Goal: Transaction & Acquisition: Obtain resource

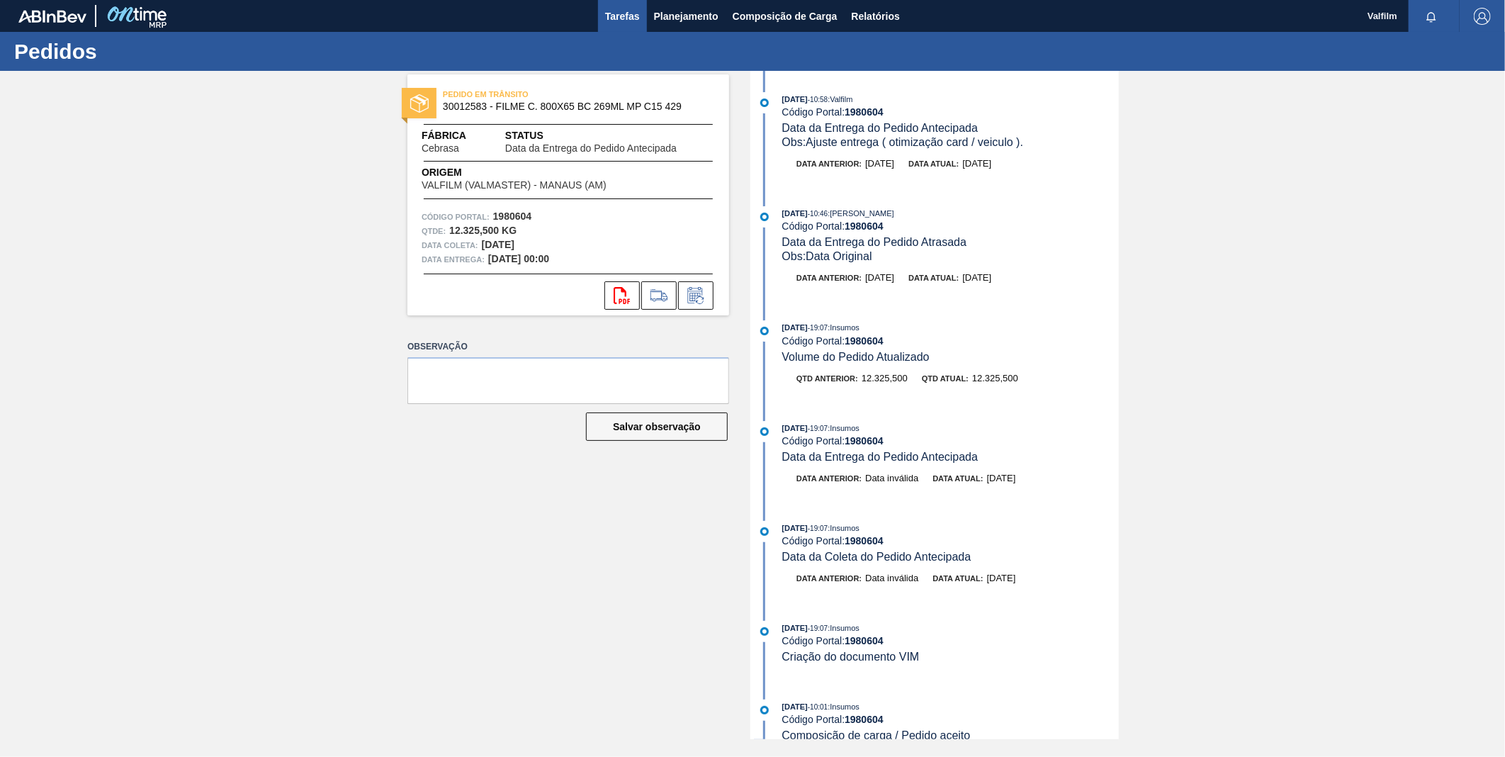
click at [621, 20] on span "Tarefas" at bounding box center [622, 16] width 35 height 17
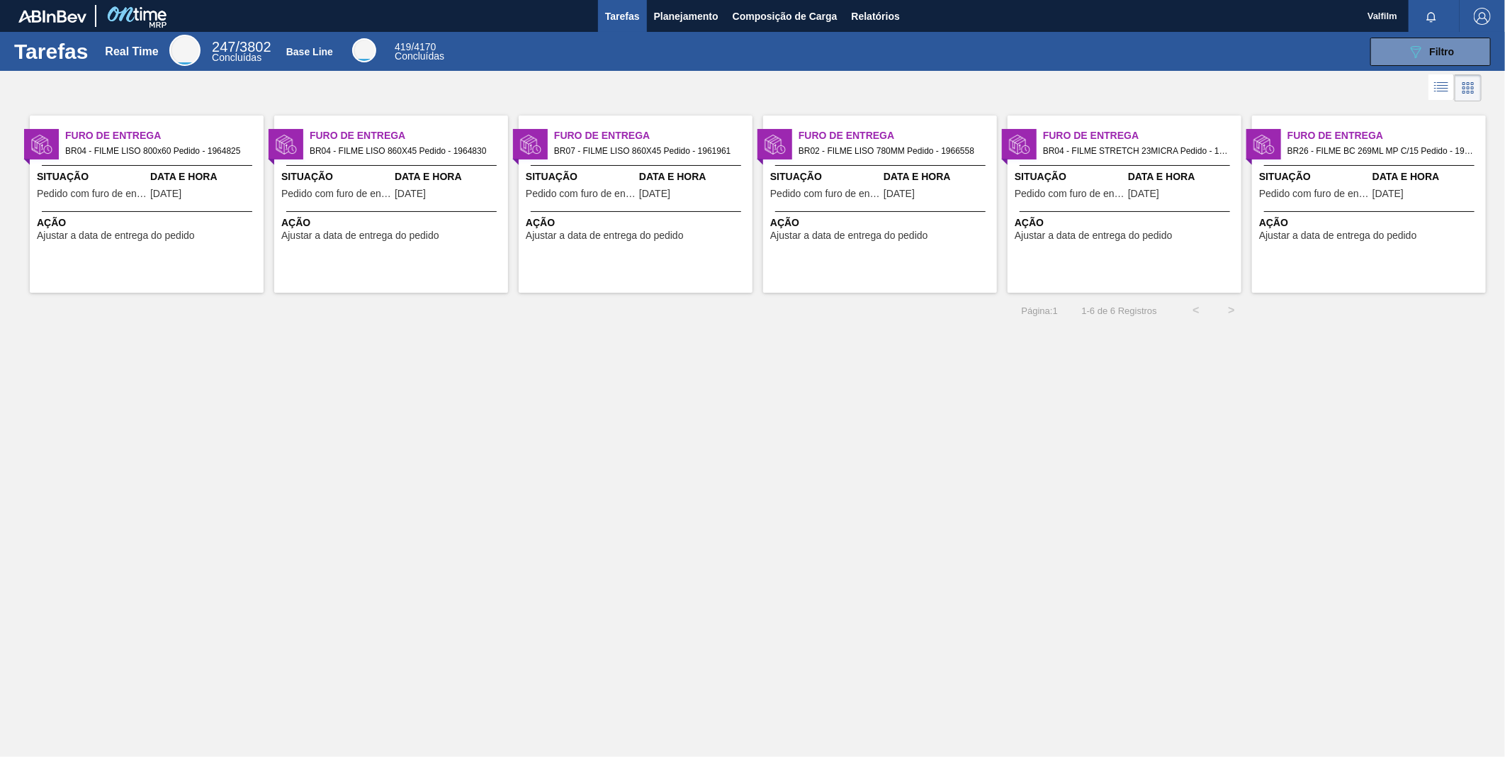
click at [181, 181] on span "Data e Hora" at bounding box center [205, 176] width 110 height 15
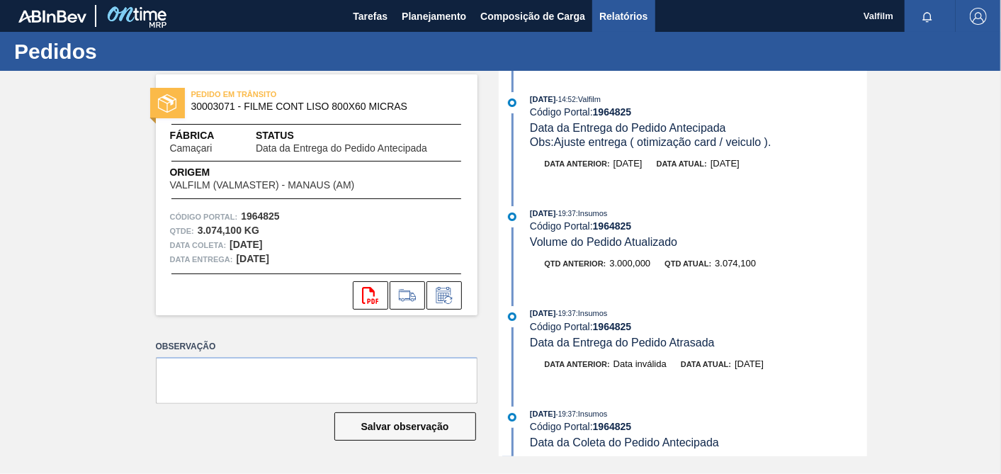
drag, startPoint x: 612, startPoint y: 10, endPoint x: 623, endPoint y: 20, distance: 15.1
click at [611, 9] on span "Relatórios" at bounding box center [623, 16] width 48 height 17
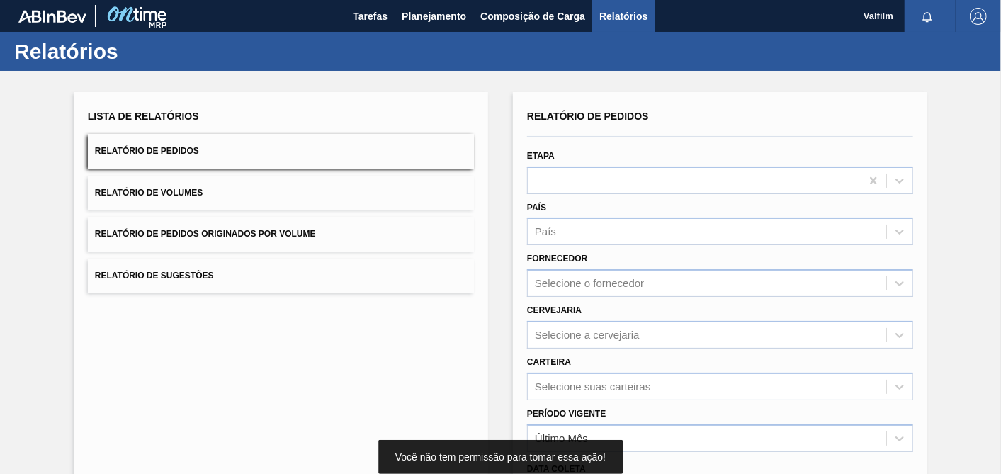
scroll to position [178, 0]
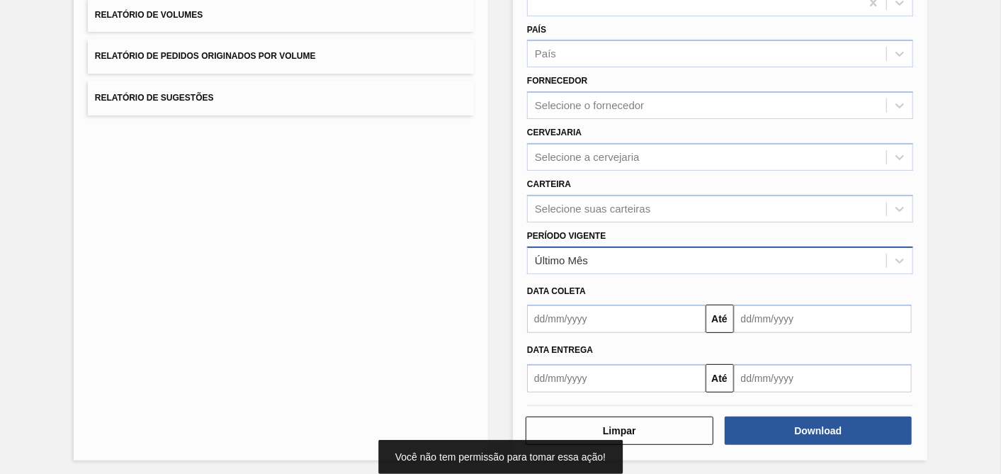
click at [633, 255] on div "Último Mês" at bounding box center [707, 260] width 358 height 21
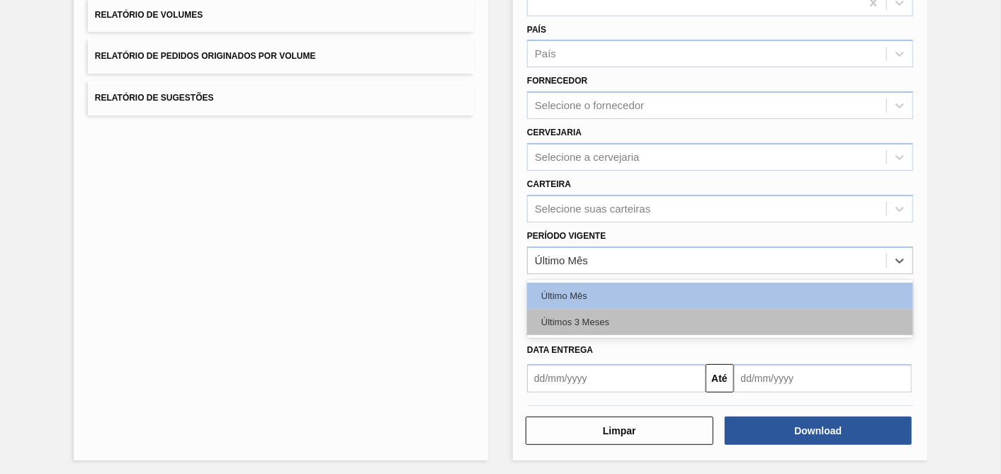
click at [618, 318] on div "Últimos 3 Meses" at bounding box center [720, 322] width 386 height 26
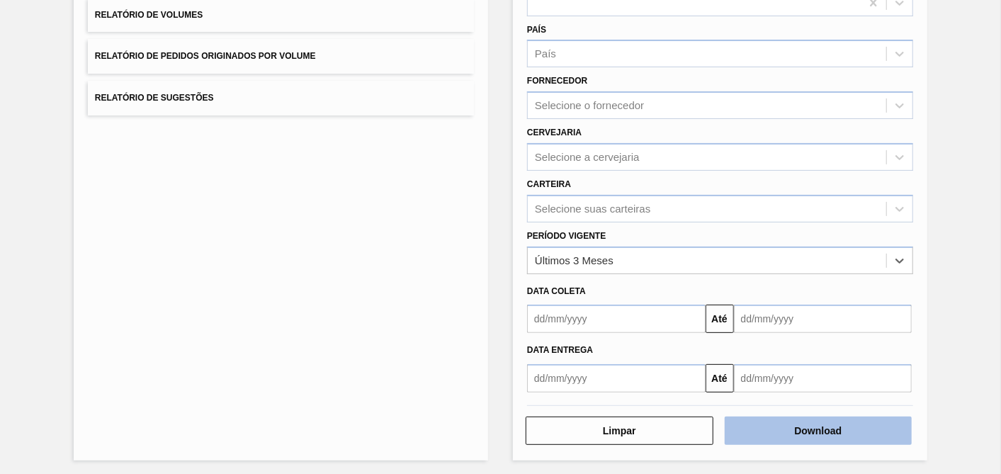
click at [811, 431] on button "Download" at bounding box center [819, 431] width 188 height 28
